Goal: Information Seeking & Learning: Learn about a topic

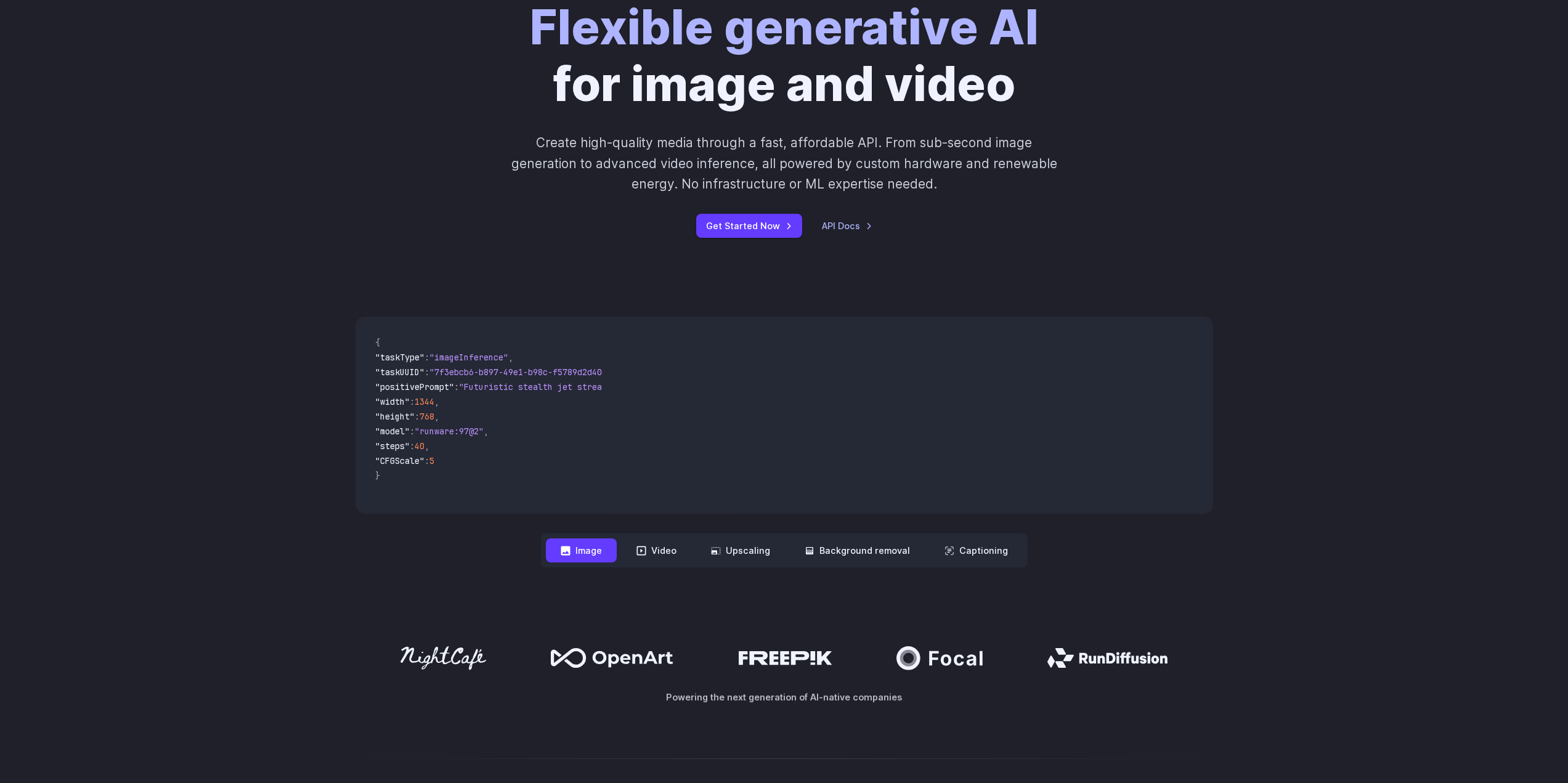
scroll to position [123, 0]
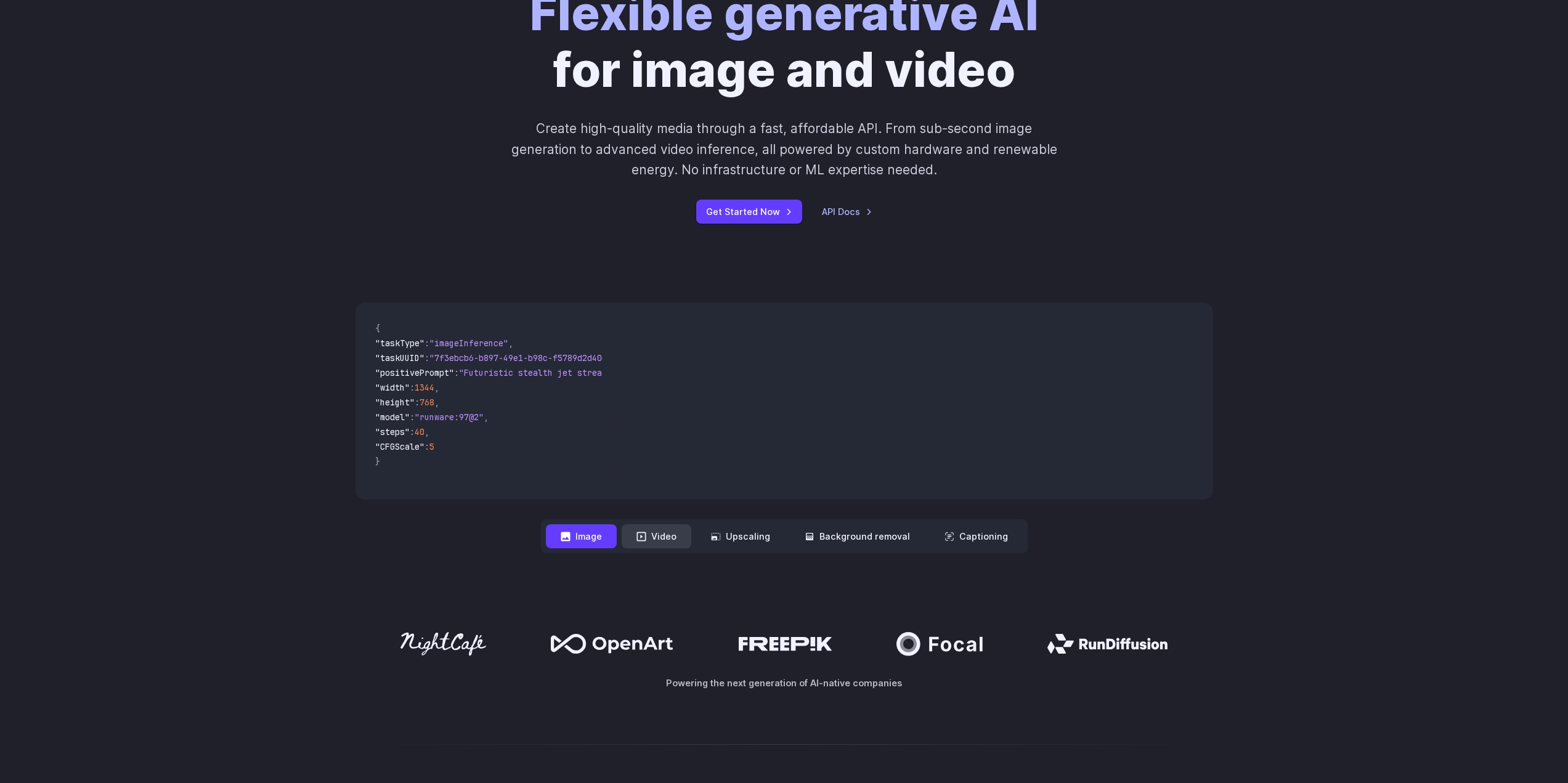
click at [636, 534] on button "Video" at bounding box center [656, 536] width 69 height 24
click at [593, 530] on button "Image" at bounding box center [581, 536] width 71 height 24
click at [677, 539] on button "Video" at bounding box center [656, 536] width 69 height 24
click at [842, 543] on button "Background removal" at bounding box center [858, 536] width 135 height 24
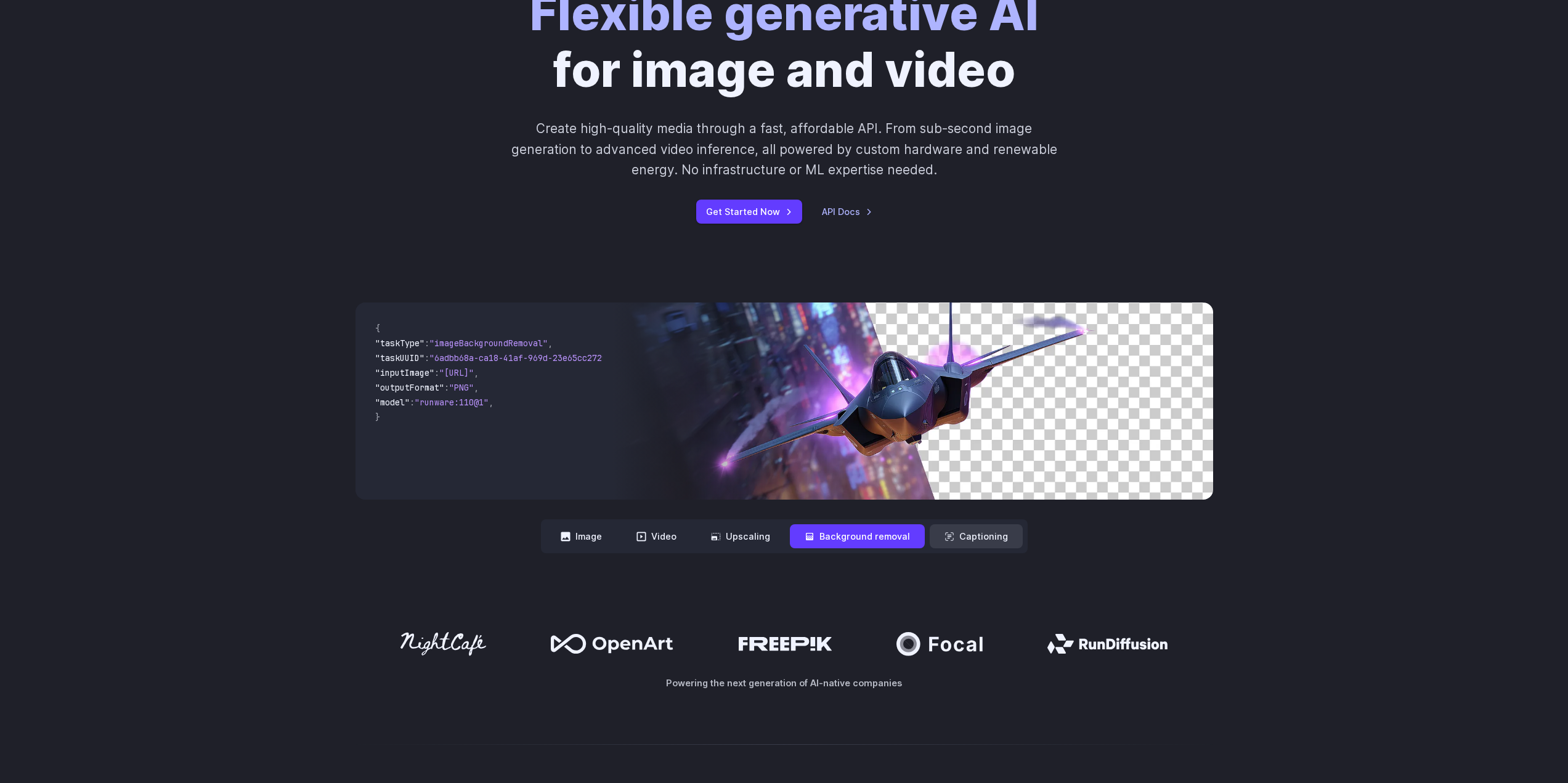
click at [949, 531] on icon at bounding box center [950, 536] width 10 height 10
click at [949, 542] on button "Captioning" at bounding box center [976, 536] width 93 height 24
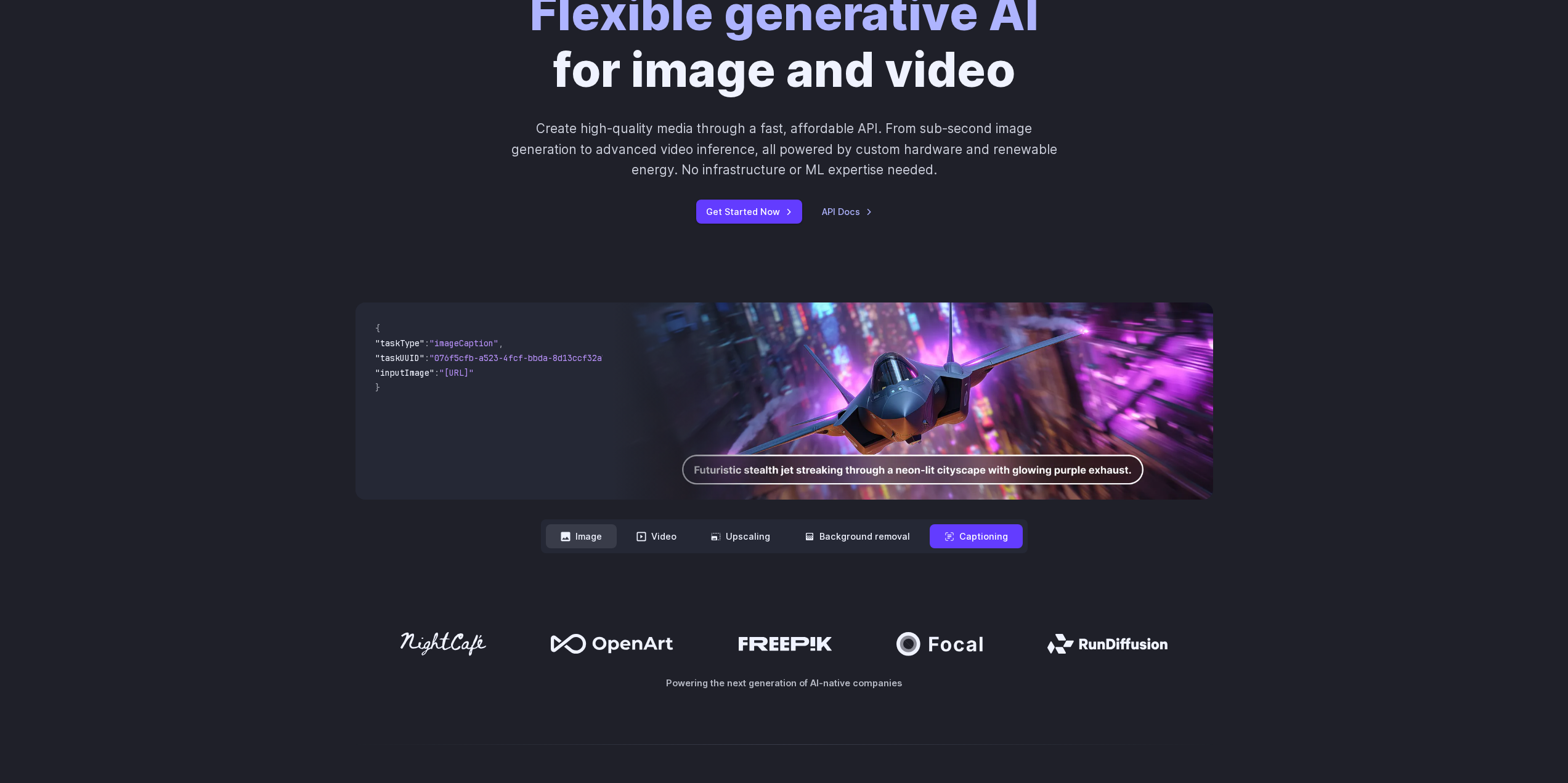
click at [565, 541] on icon at bounding box center [566, 536] width 10 height 10
click at [593, 541] on button "Image" at bounding box center [581, 536] width 71 height 24
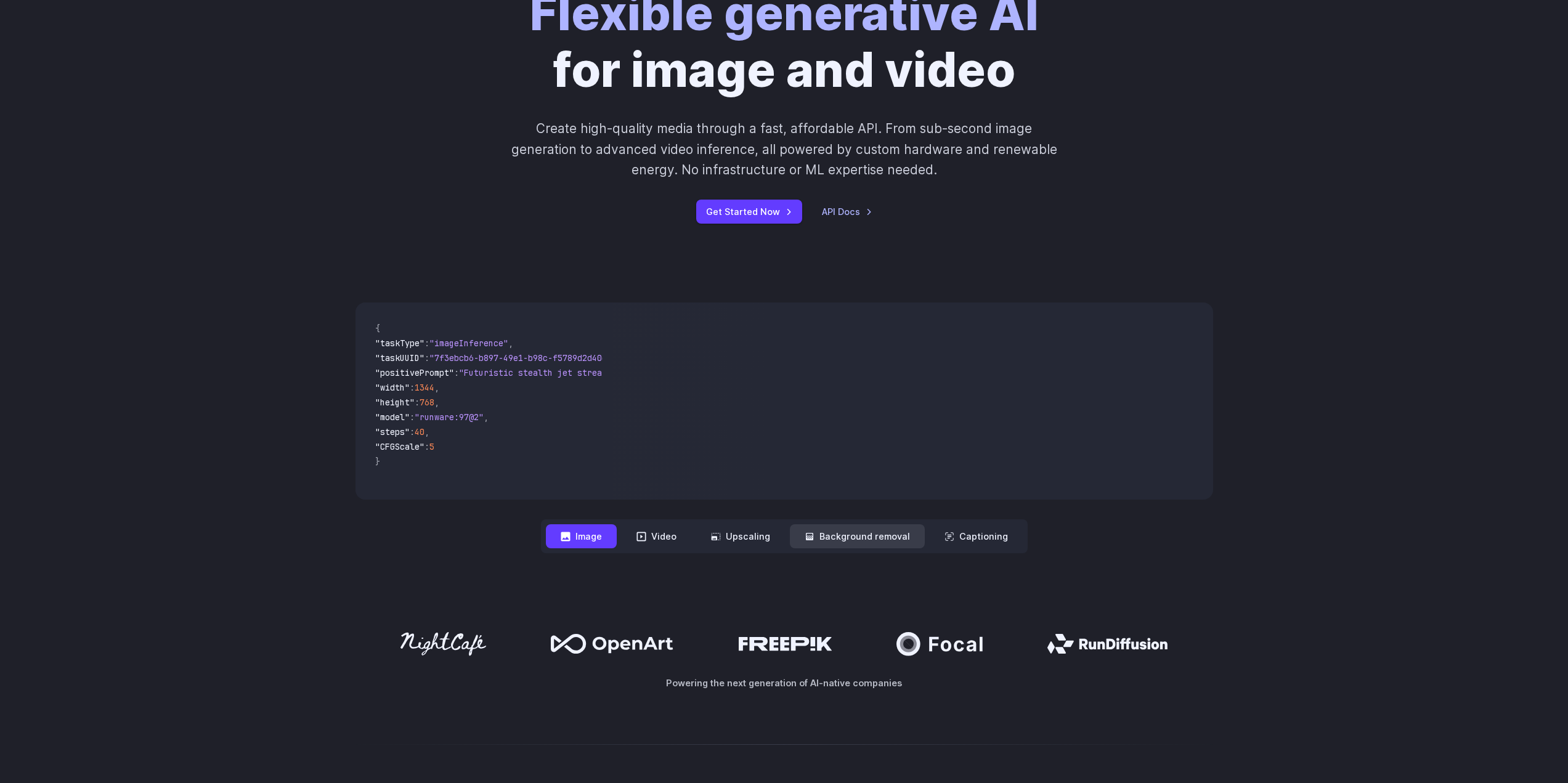
click at [809, 539] on icon at bounding box center [809, 536] width 8 height 8
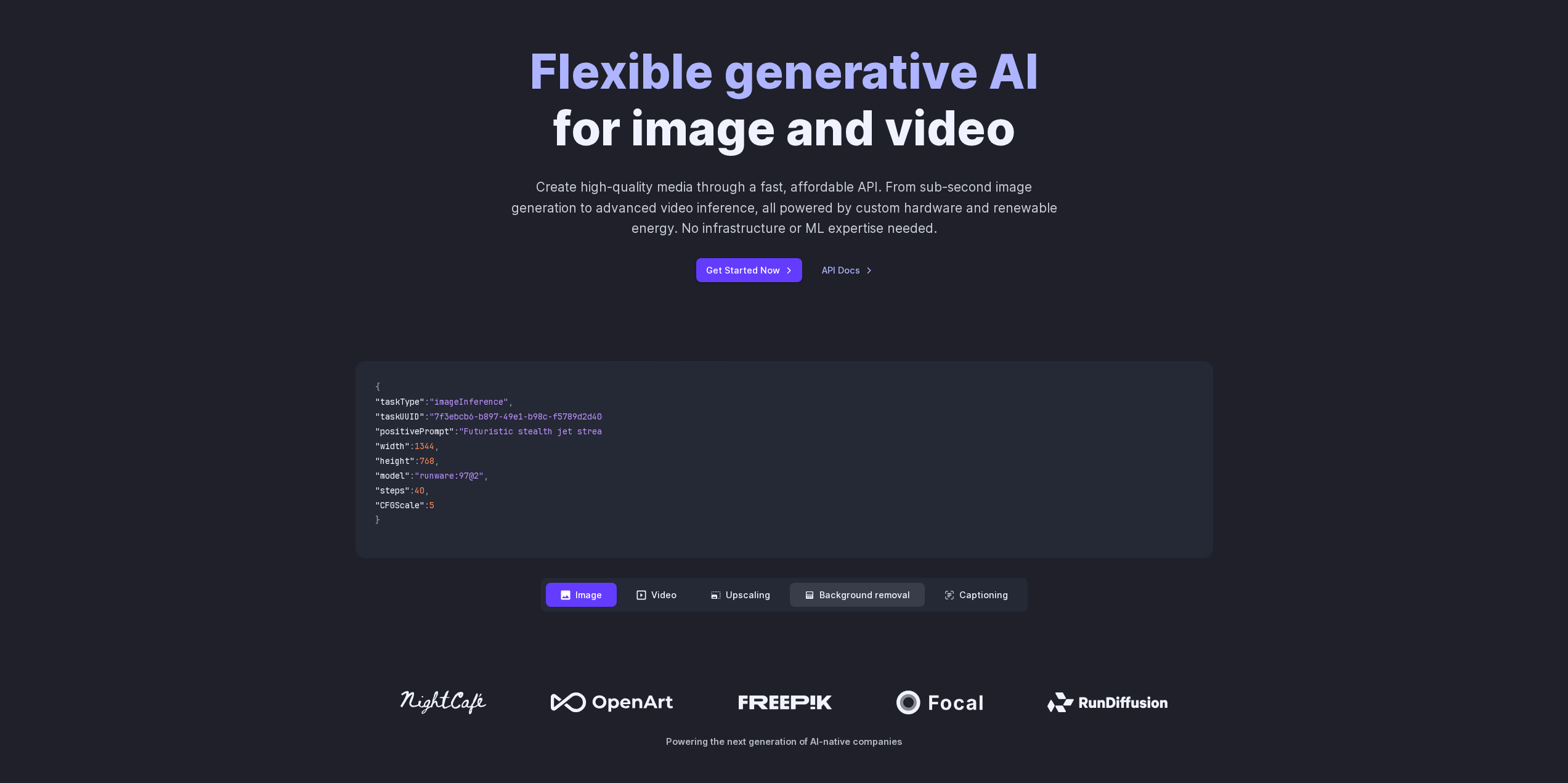
scroll to position [0, 0]
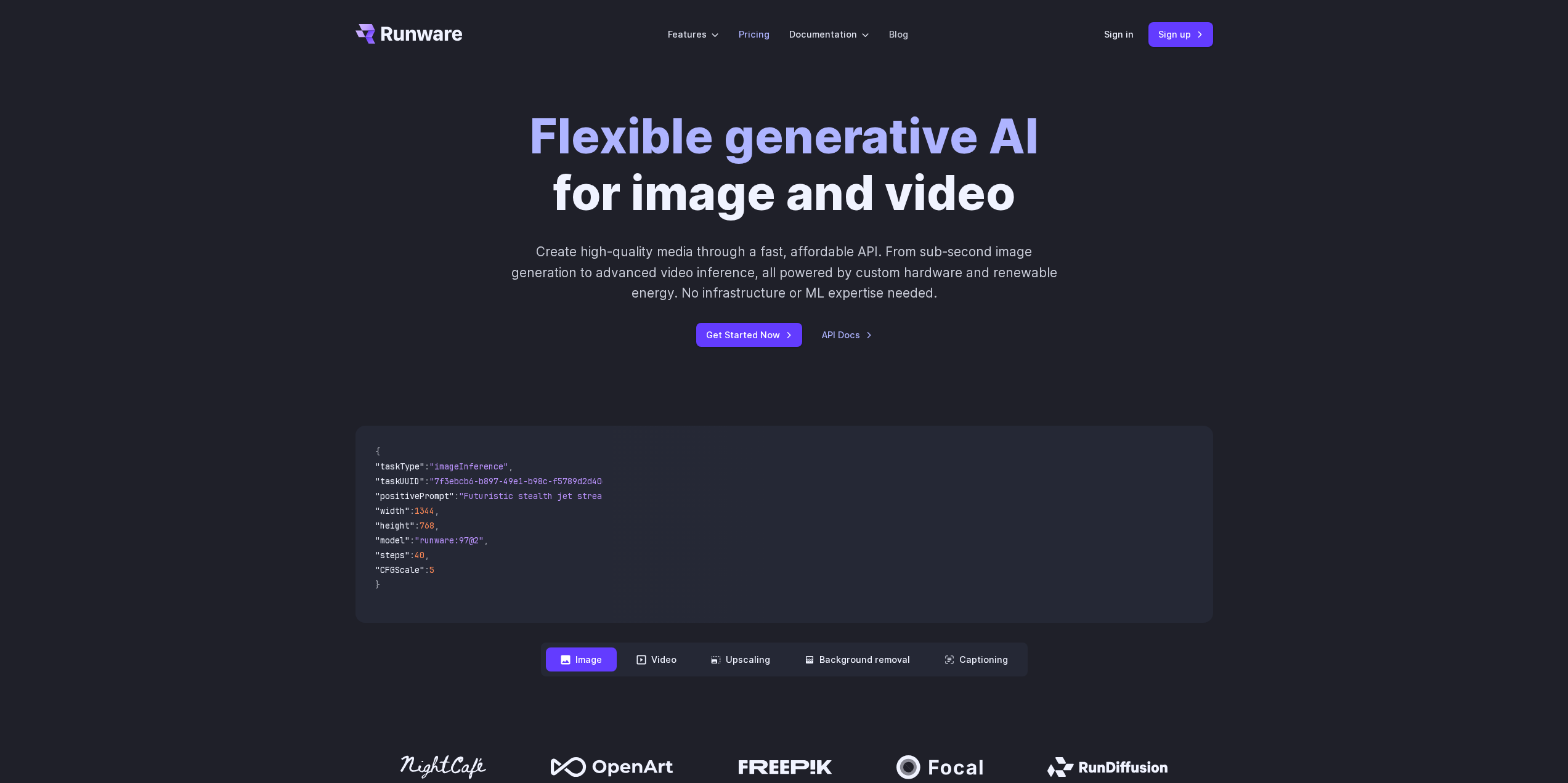
click at [754, 29] on link "Pricing" at bounding box center [754, 34] width 30 height 14
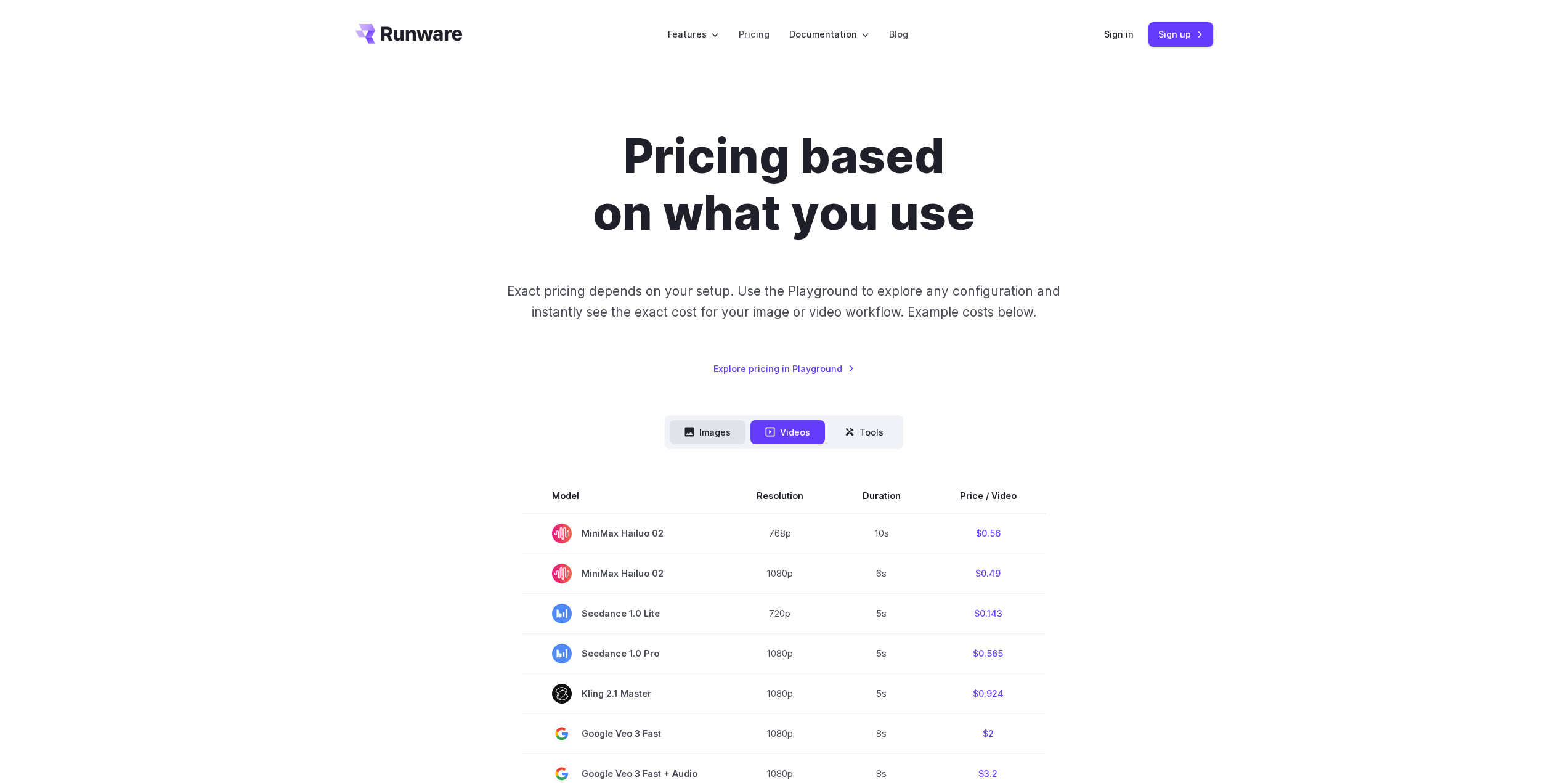
click at [725, 443] on button "Images" at bounding box center [708, 432] width 76 height 24
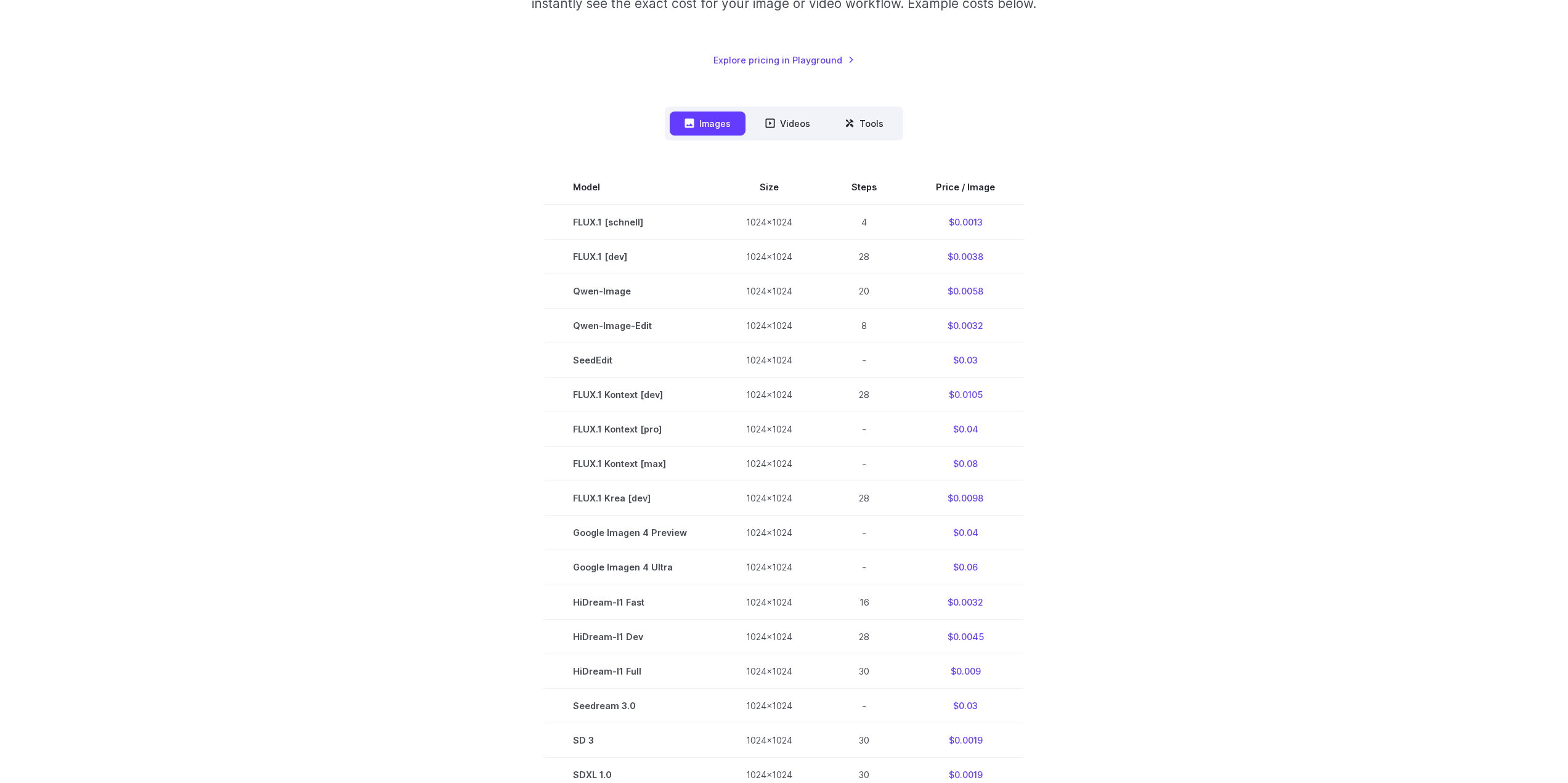
scroll to position [308, 0]
click at [613, 230] on td "FLUX.1 [schnell]" at bounding box center [629, 223] width 173 height 35
click at [624, 220] on td "FLUX.1 [schnell]" at bounding box center [629, 223] width 173 height 35
click at [616, 295] on td "Qwen-Image" at bounding box center [629, 291] width 173 height 35
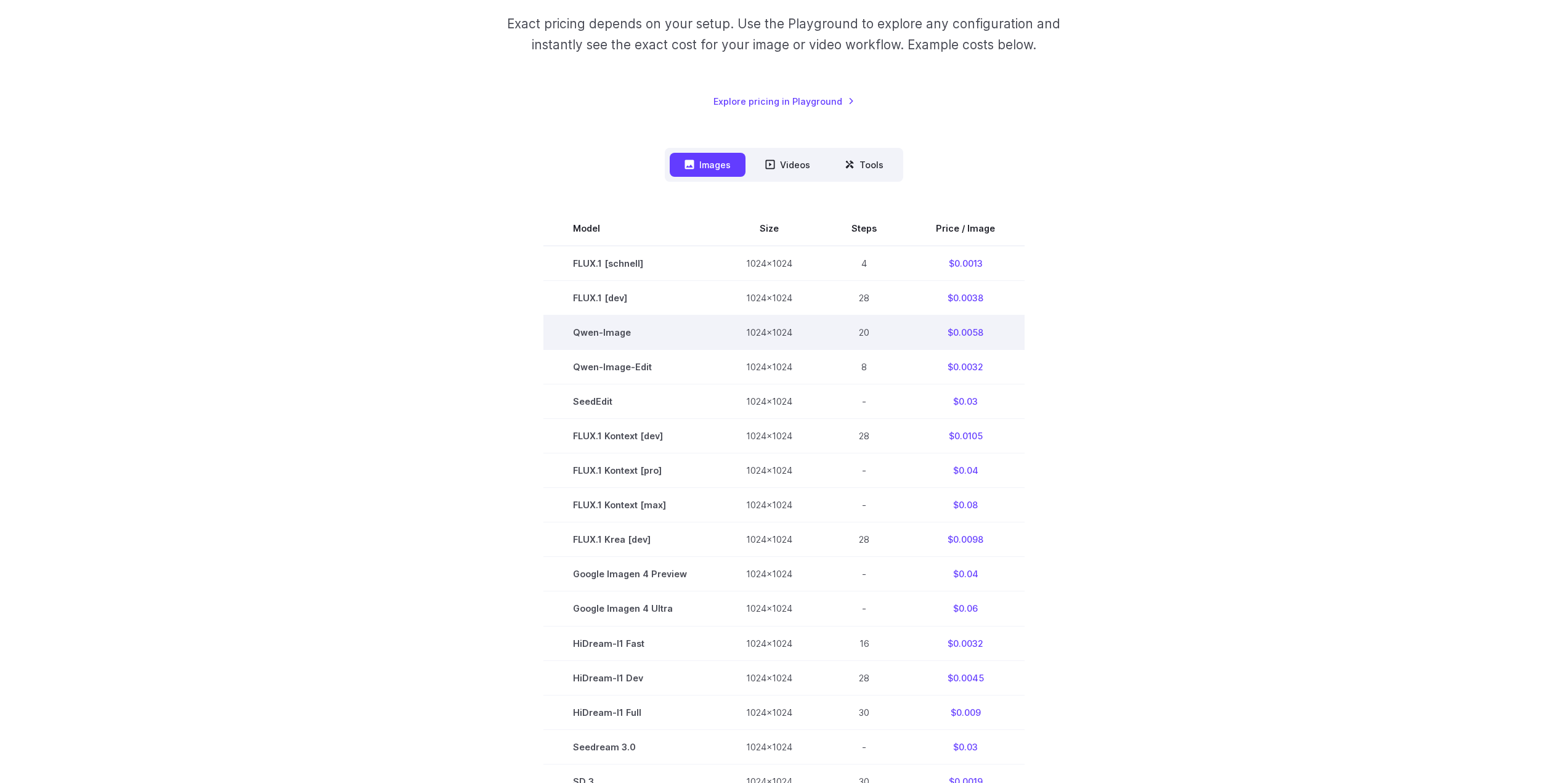
scroll to position [62, 0]
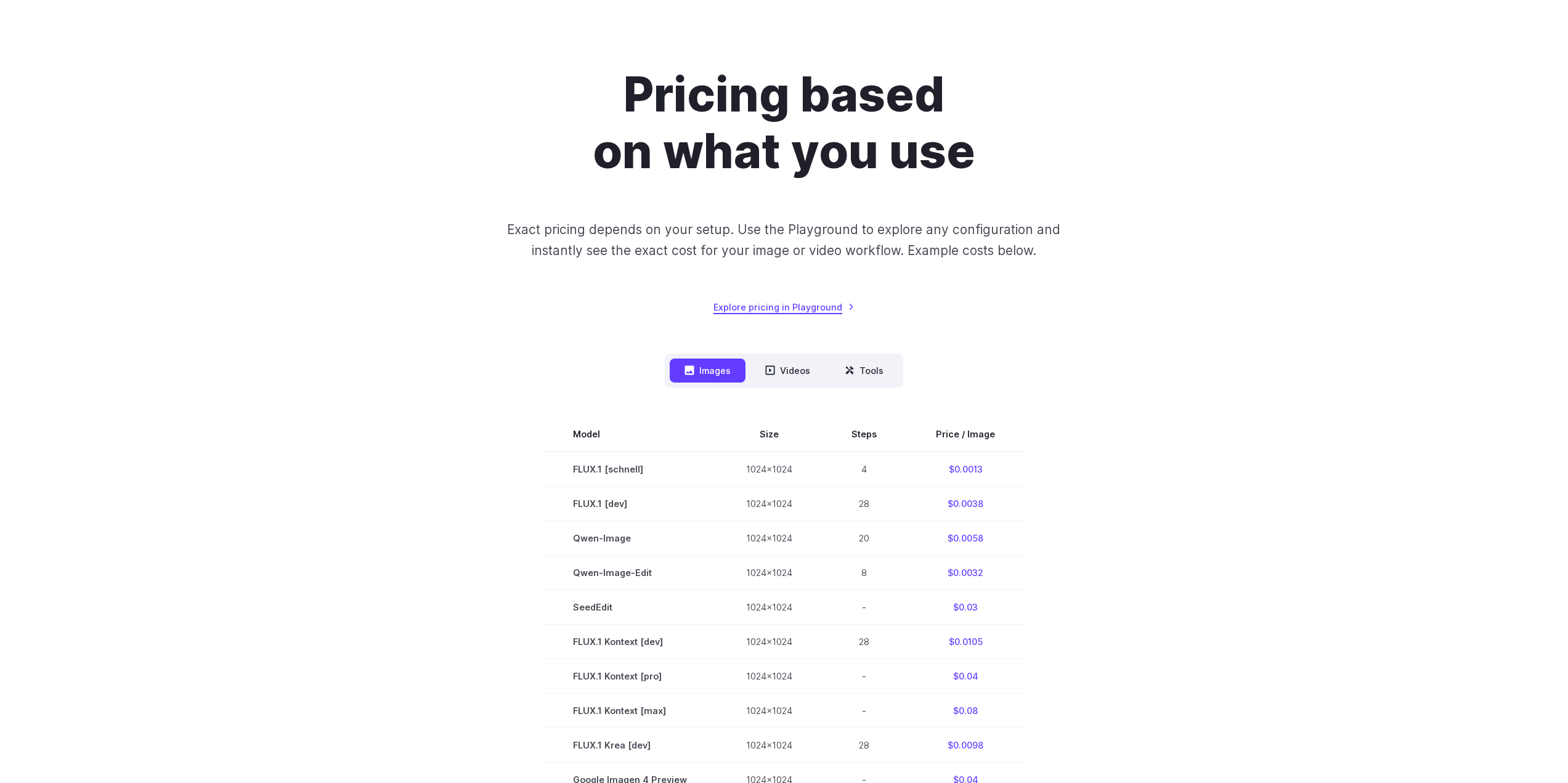
click at [781, 311] on link "Explore pricing in Playground" at bounding box center [784, 307] width 141 height 14
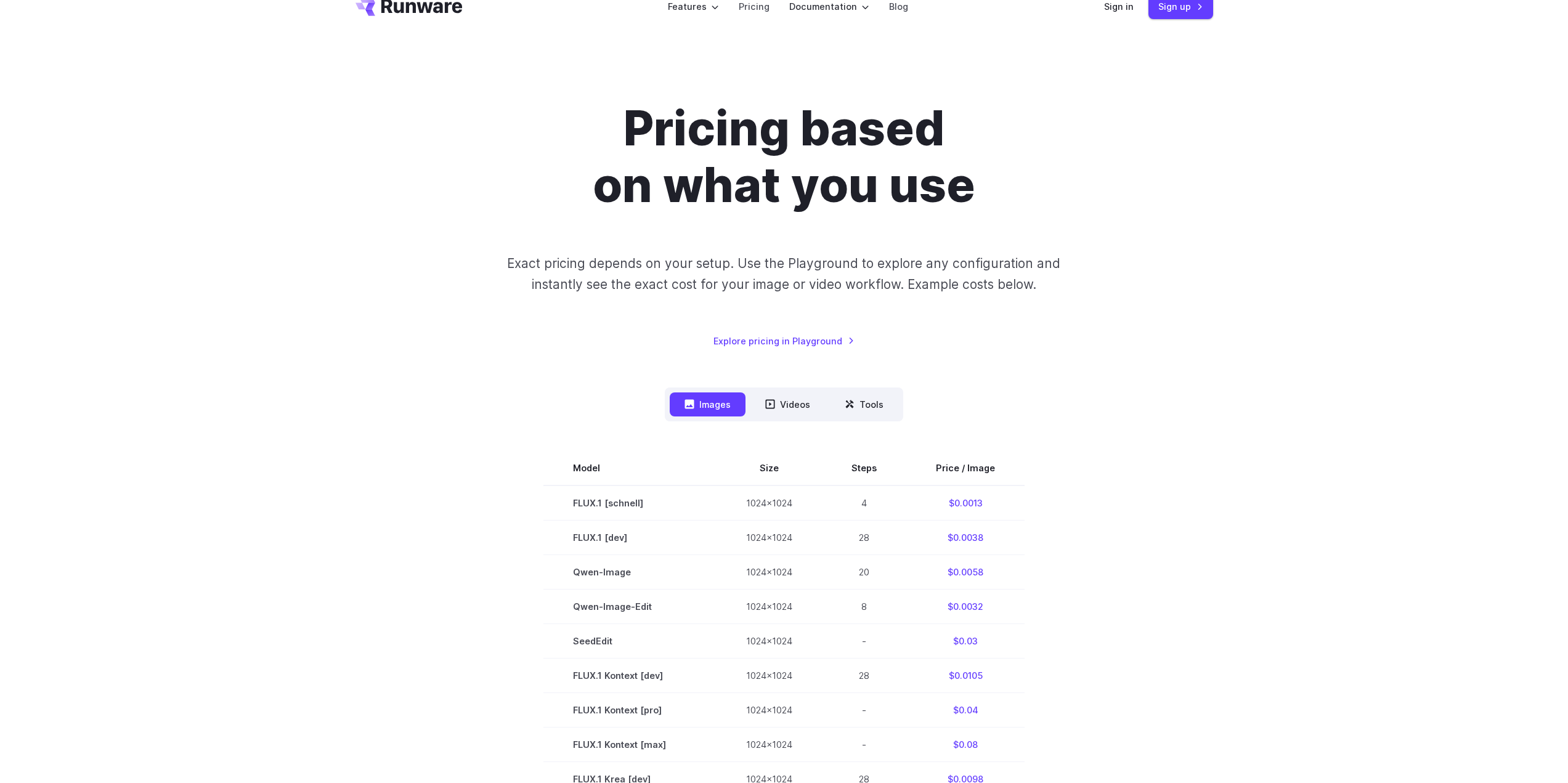
scroll to position [0, 0]
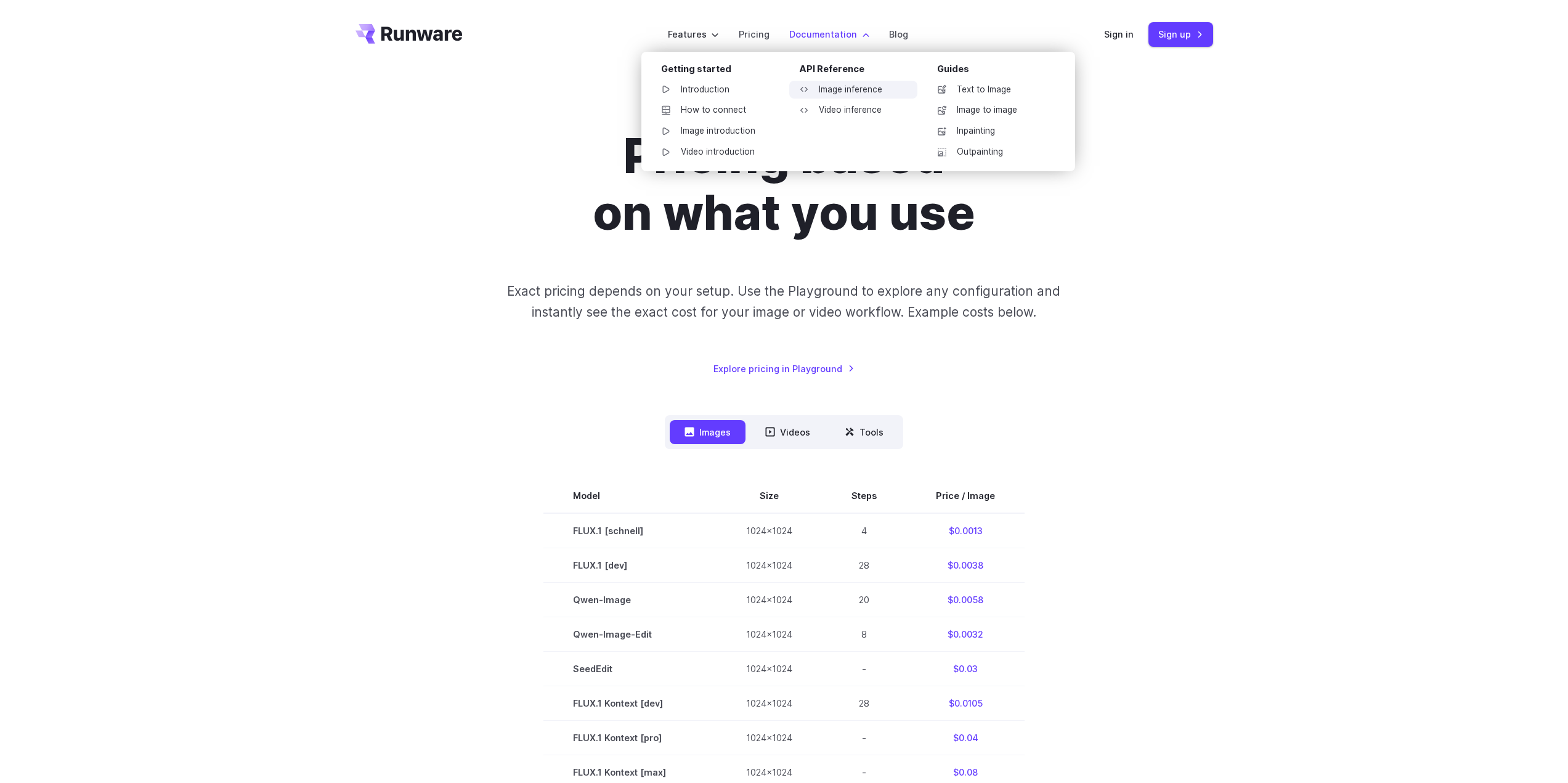
click at [876, 93] on link "Image inference" at bounding box center [853, 90] width 128 height 19
